Goal: Obtain resource: Download file/media

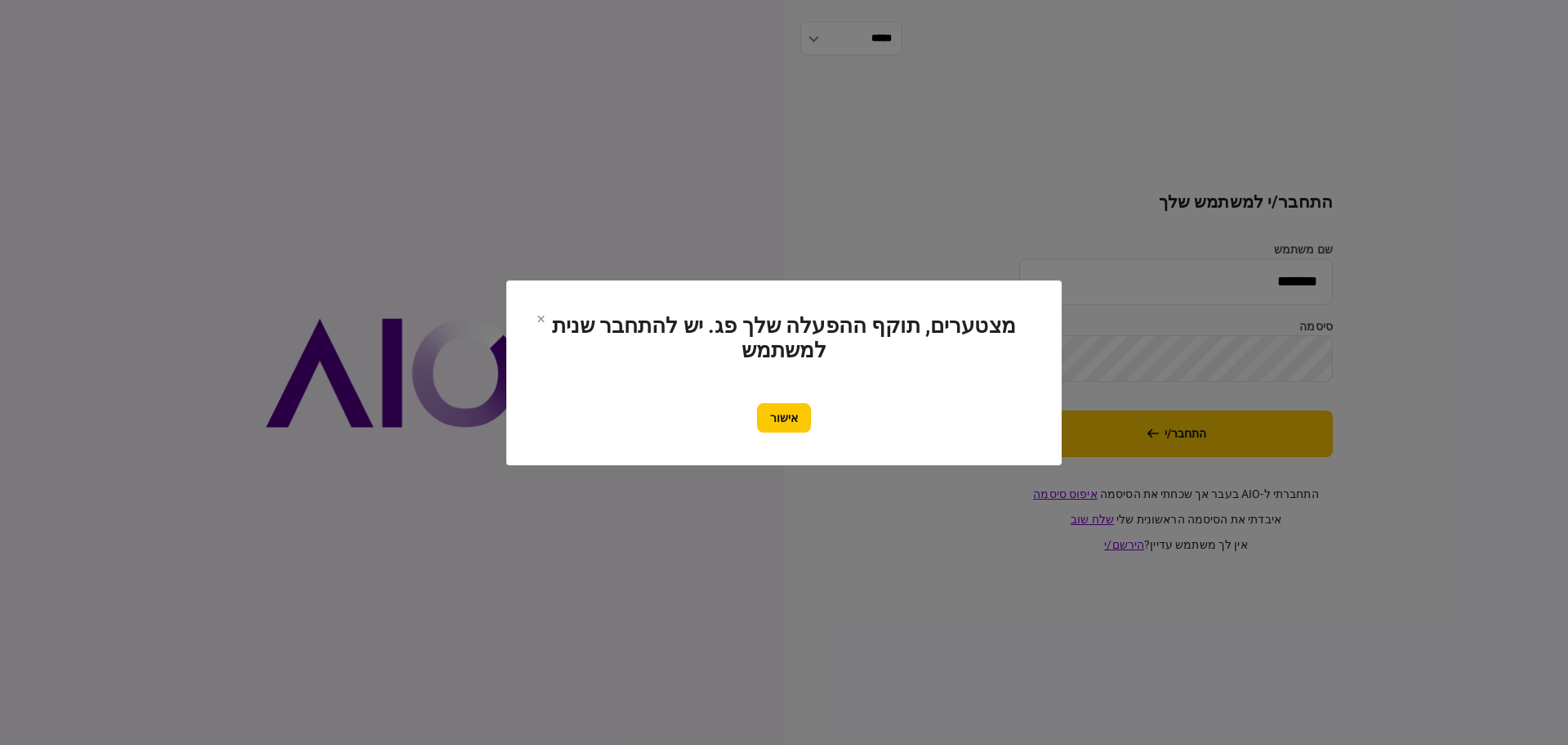
drag, startPoint x: 0, startPoint y: 0, endPoint x: 767, endPoint y: 418, distance: 873.5
click at [767, 418] on button "אישור" at bounding box center [784, 418] width 54 height 29
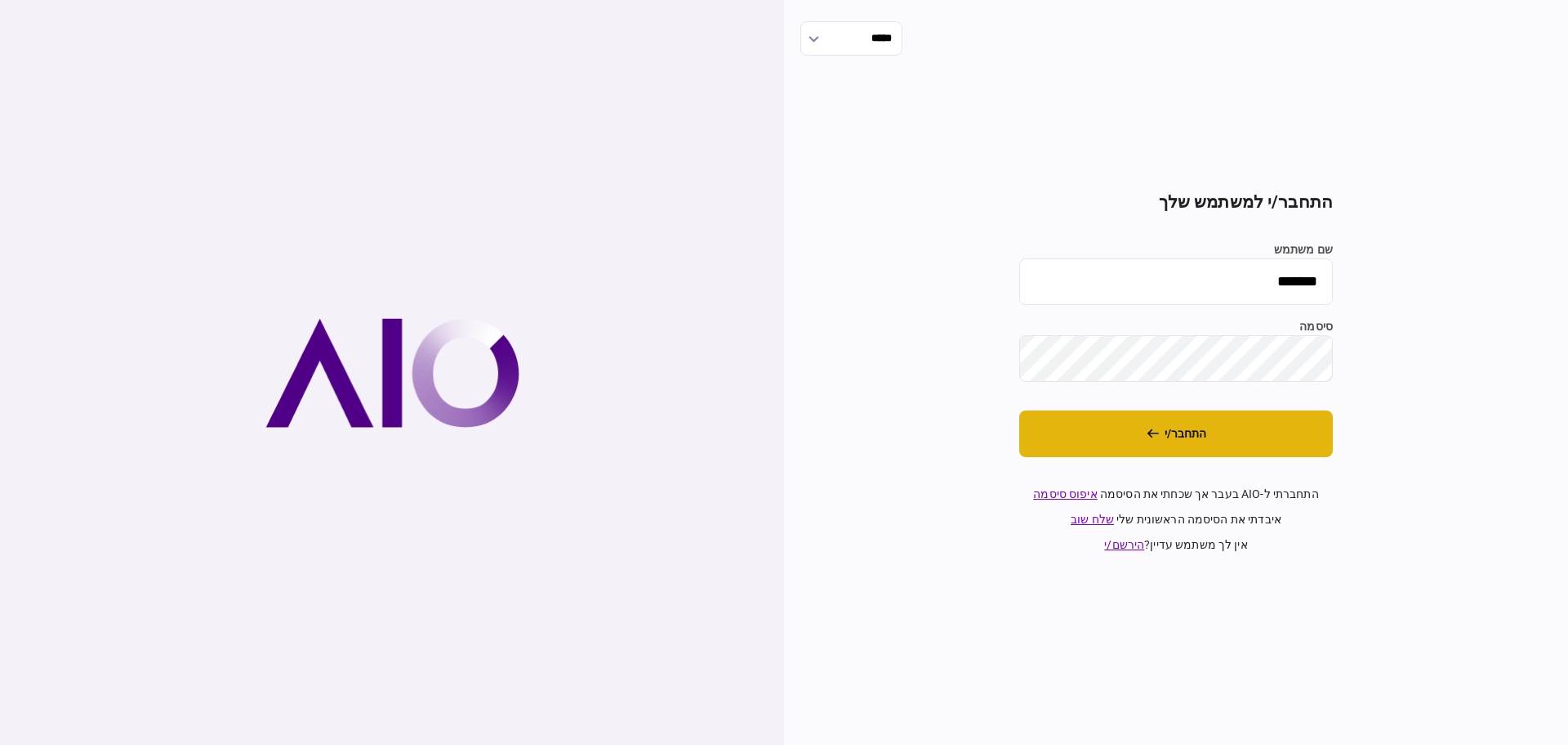
click at [1203, 435] on button "התחבר/י" at bounding box center [1176, 433] width 313 height 46
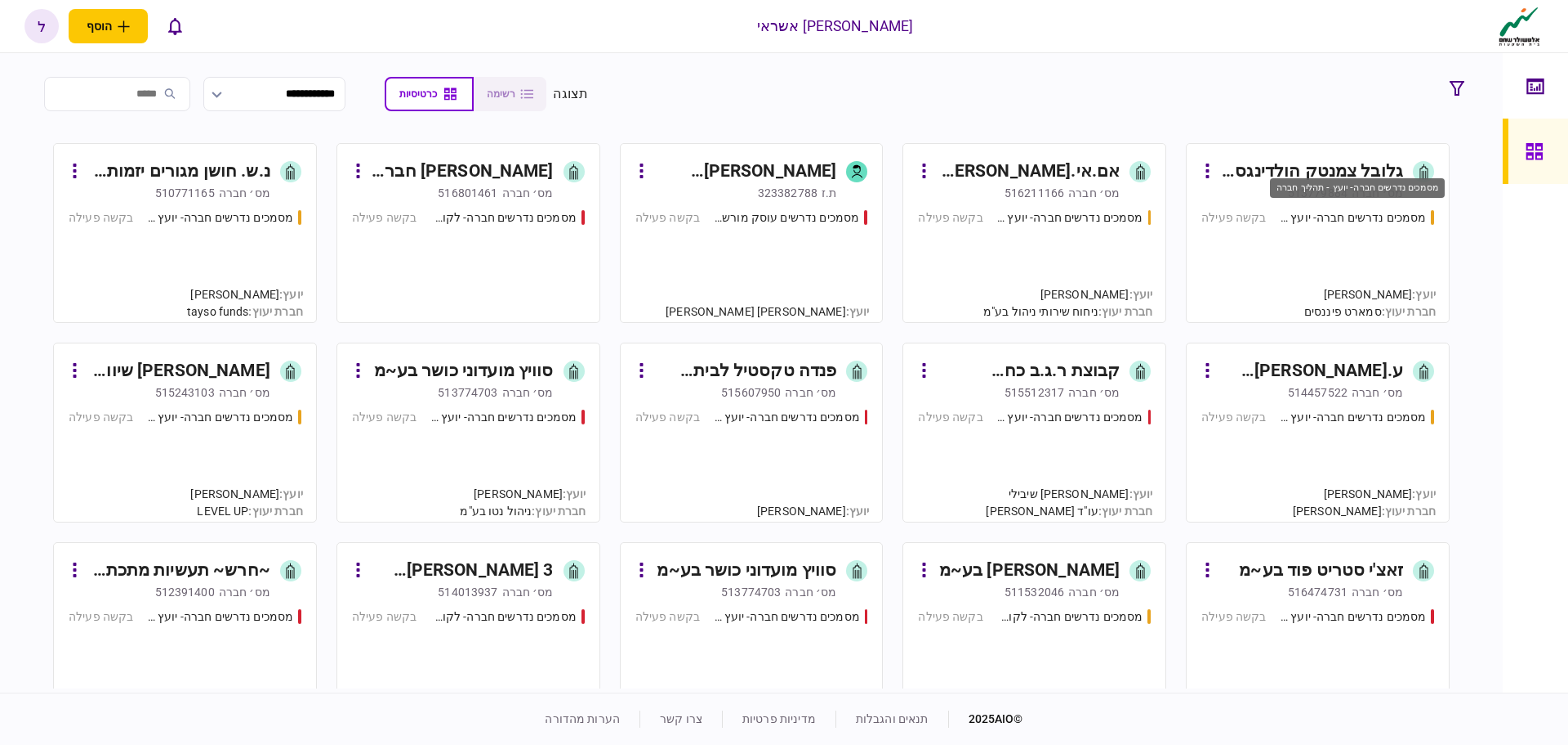
click at [1341, 212] on div "מסמכים נדרשים חברה- יועץ - תהליך חברה" at bounding box center [1353, 218] width 147 height 17
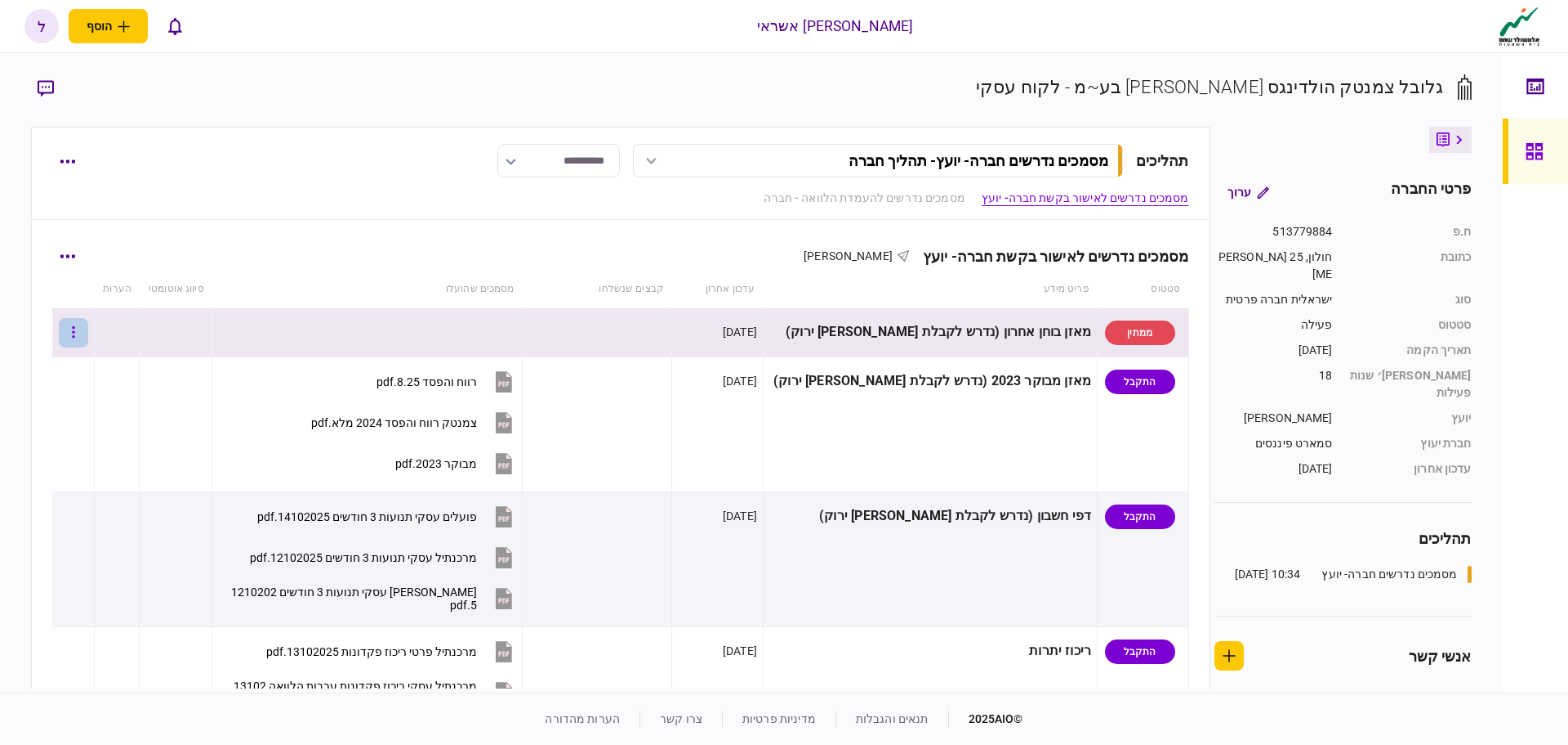
click at [74, 337] on icon "button" at bounding box center [72, 332] width 3 height 12
click at [209, 411] on div at bounding box center [784, 372] width 1568 height 745
click at [75, 339] on icon "button" at bounding box center [73, 332] width 4 height 15
click at [262, 254] on div at bounding box center [784, 372] width 1568 height 745
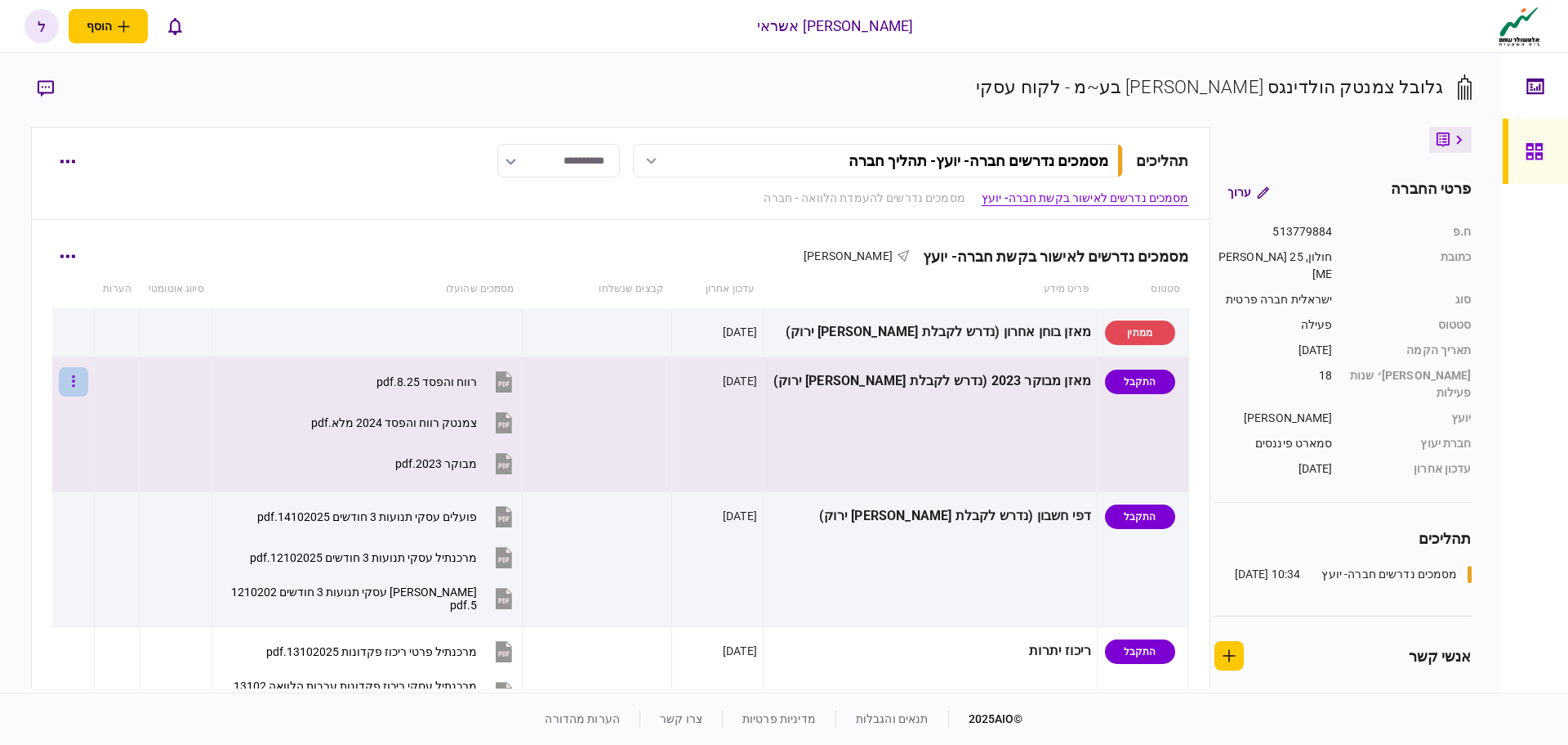
click at [82, 378] on button "button" at bounding box center [73, 382] width 29 height 29
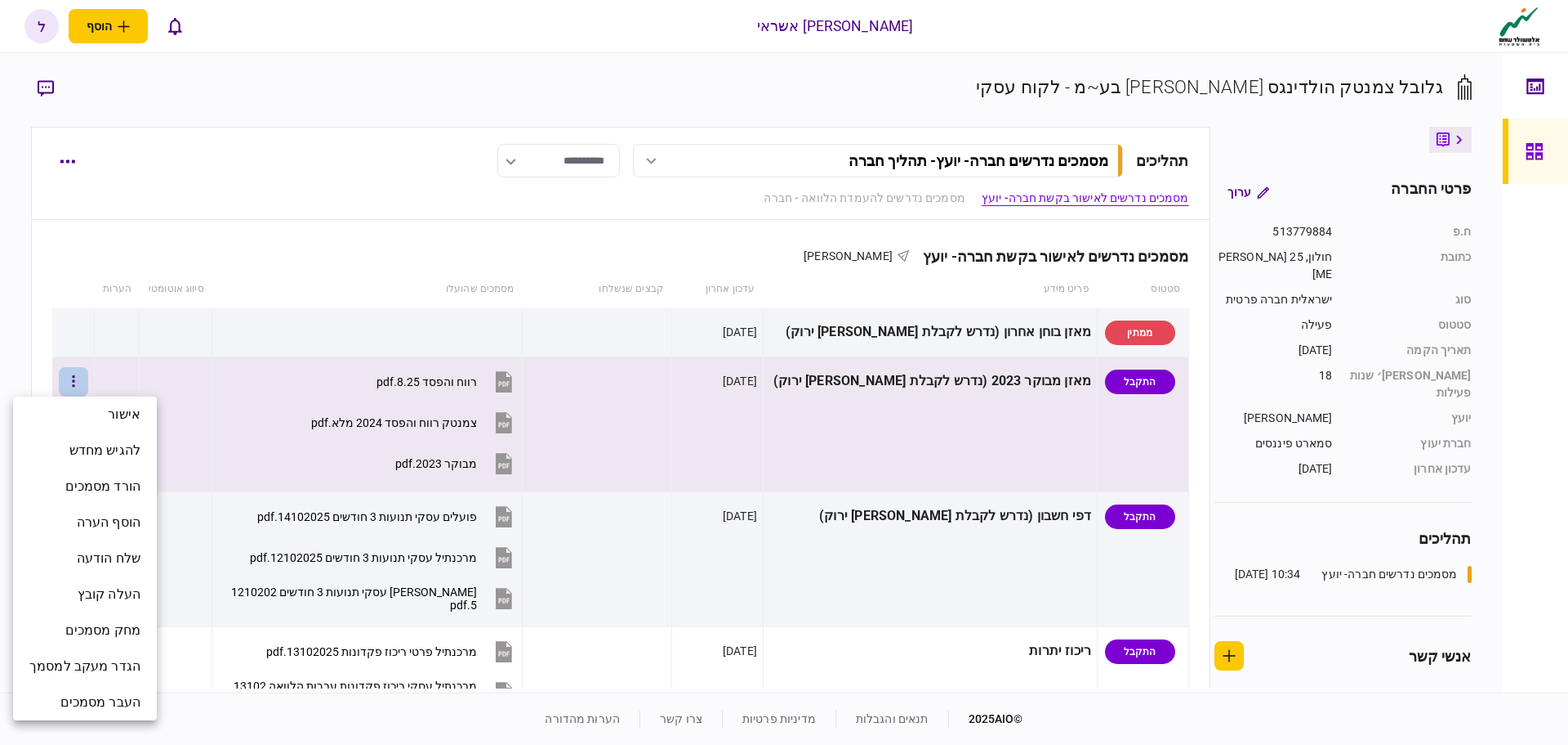
click at [241, 257] on div at bounding box center [784, 372] width 1568 height 745
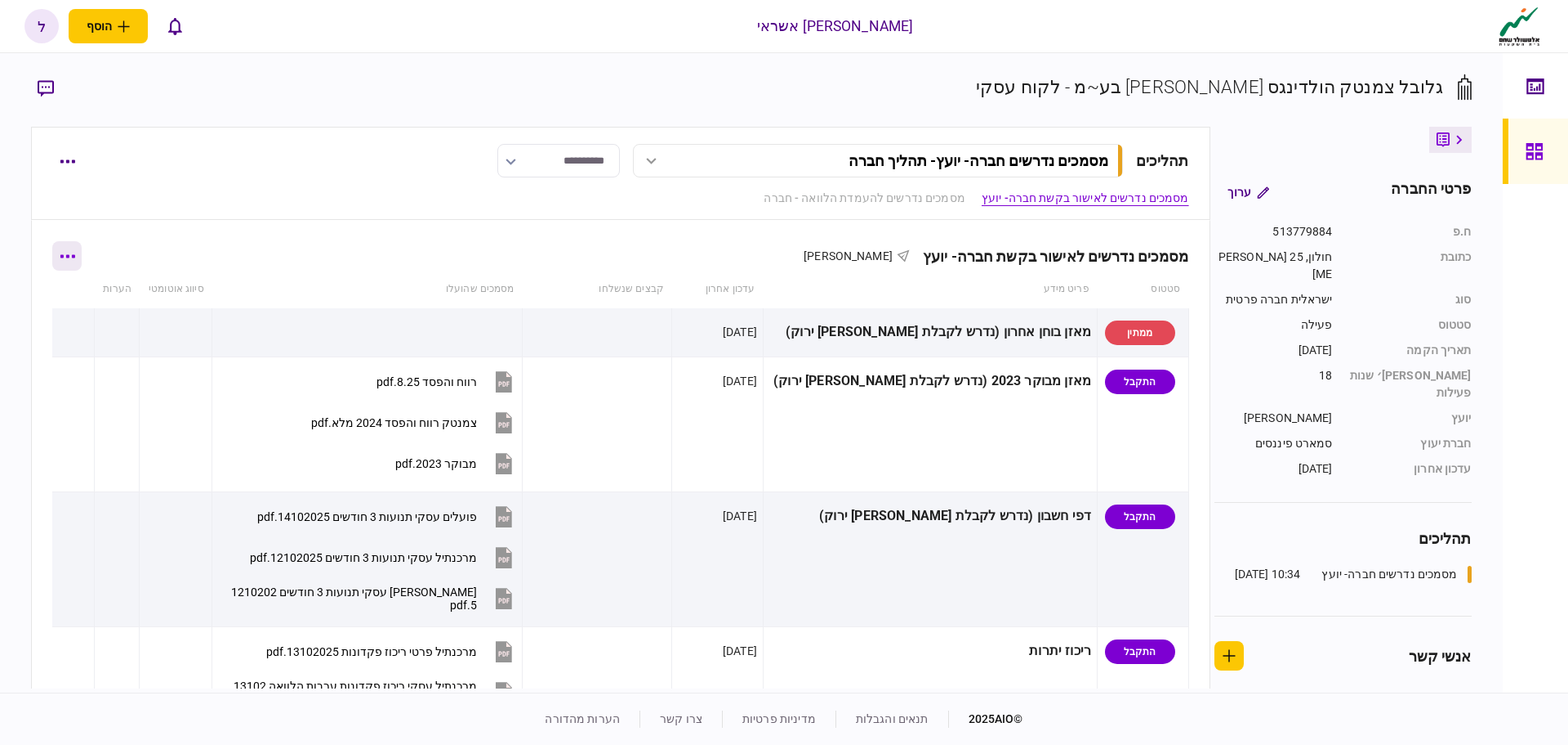
click at [81, 254] on button "button" at bounding box center [67, 256] width 29 height 29
click at [112, 395] on span "הורד מסמכים" at bounding box center [91, 397] width 75 height 20
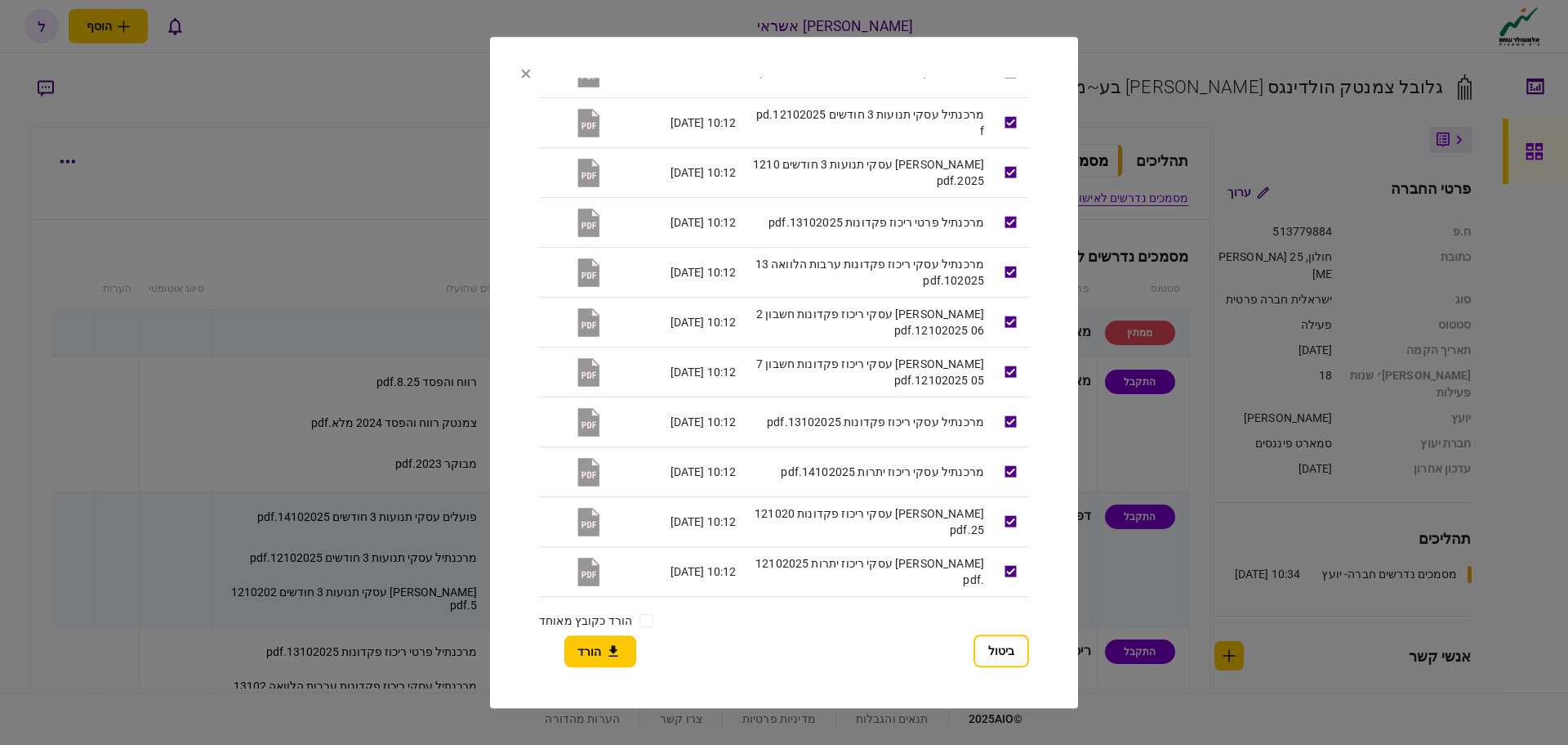
scroll to position [736, 0]
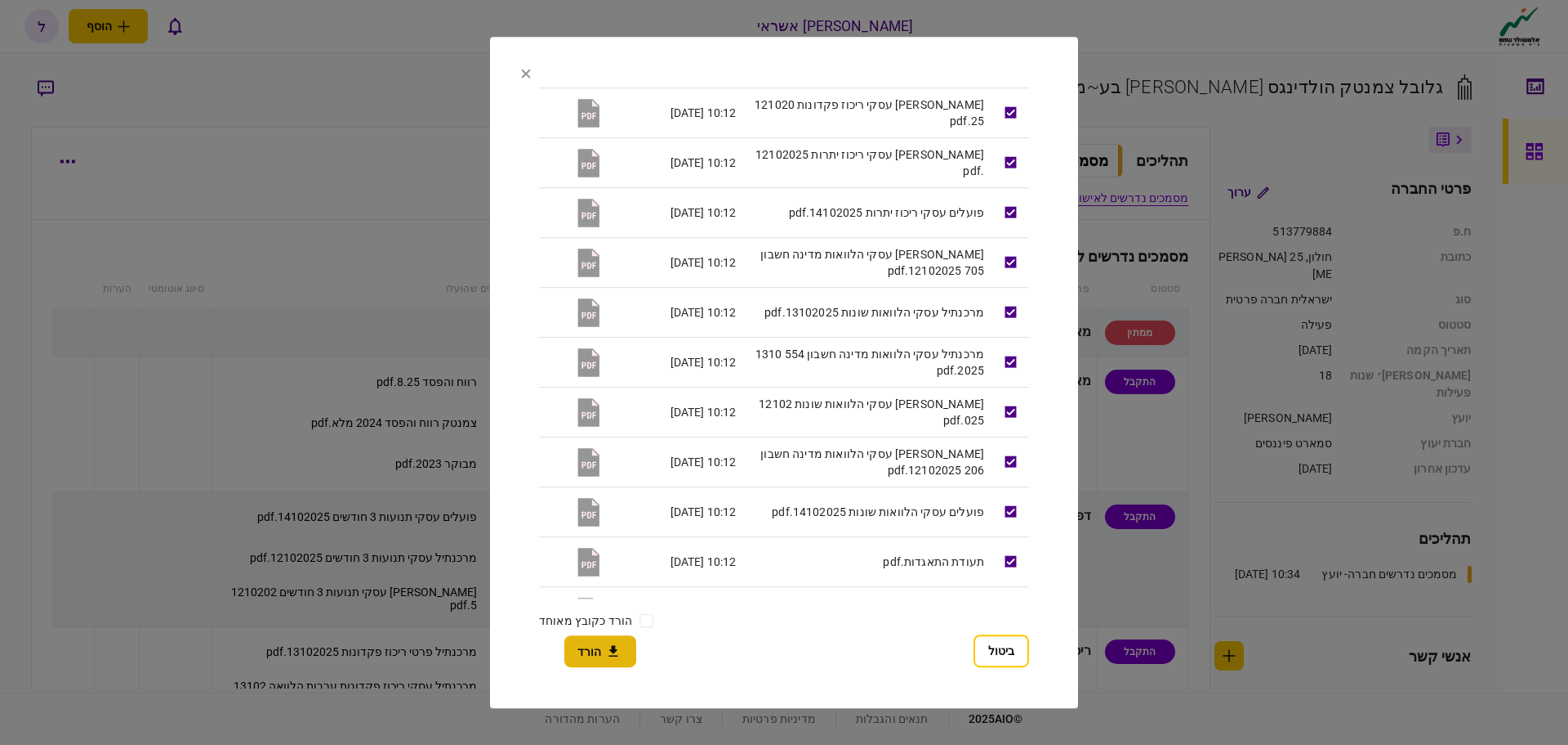
click at [593, 655] on button "הורד" at bounding box center [600, 651] width 72 height 32
